Goal: Obtain resource: Download file/media

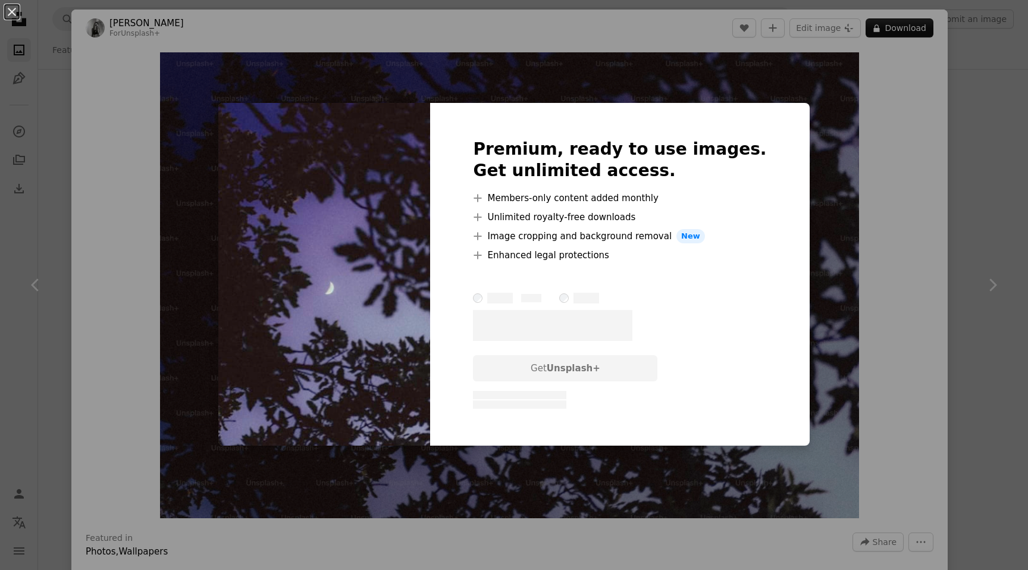
scroll to position [3187, 0]
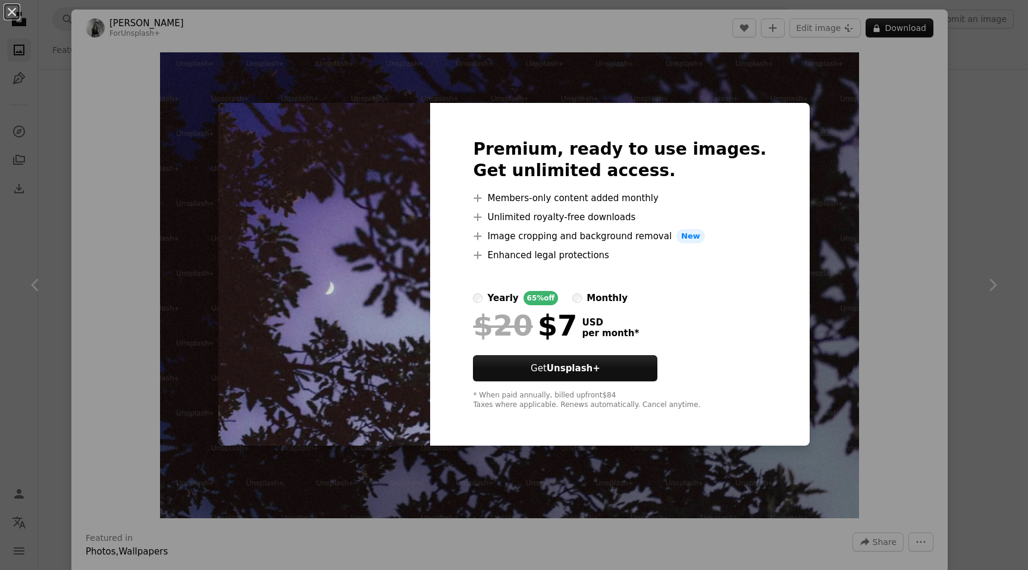
click at [909, 264] on div "An X shape Premium, ready to use images. Get unlimited access. A plus sign Memb…" at bounding box center [514, 285] width 1028 height 570
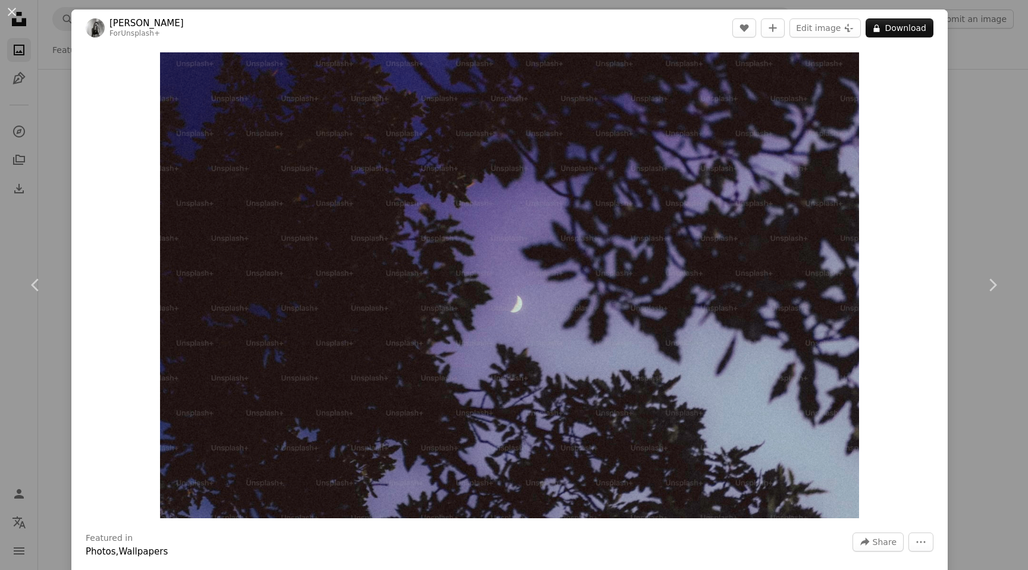
drag, startPoint x: 985, startPoint y: 176, endPoint x: 976, endPoint y: 174, distance: 9.1
click at [985, 176] on div "An X shape Chevron left Chevron right [PERSON_NAME] For Unsplash+ A heart A plu…" at bounding box center [514, 285] width 1028 height 570
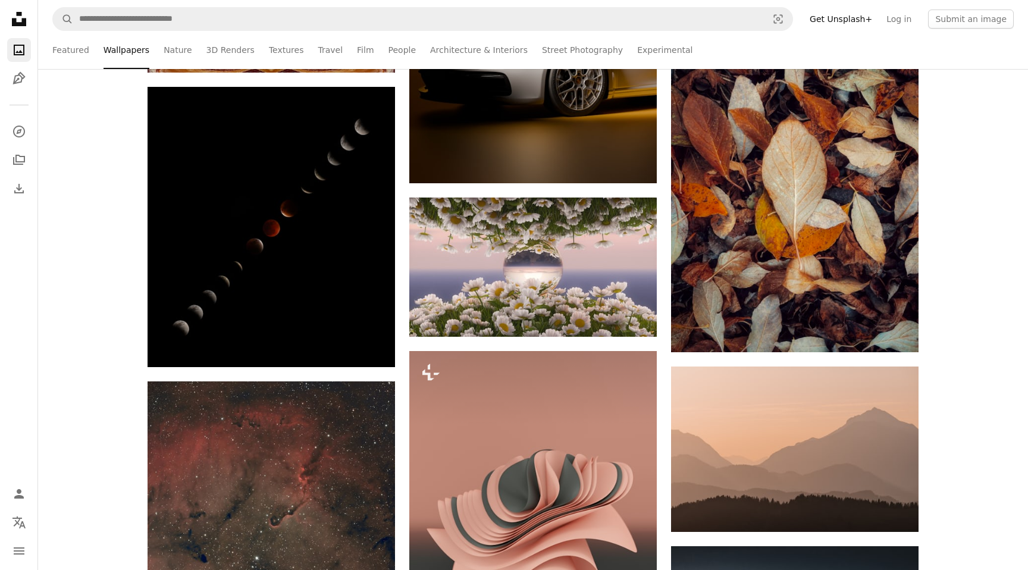
scroll to position [6766, 0]
